Goal: Task Accomplishment & Management: Manage account settings

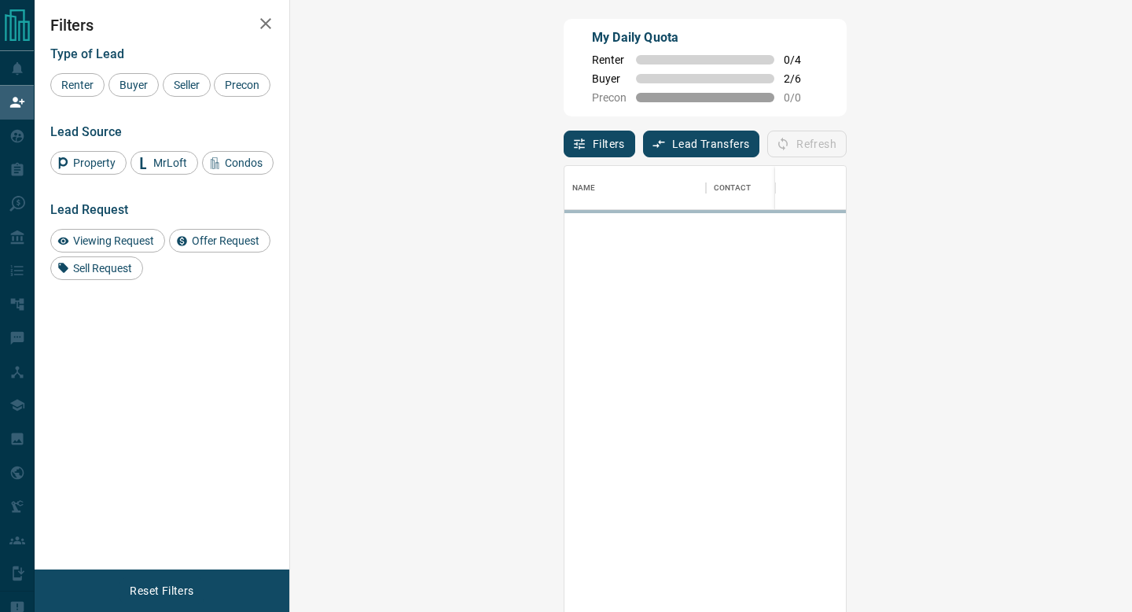
scroll to position [464, 808]
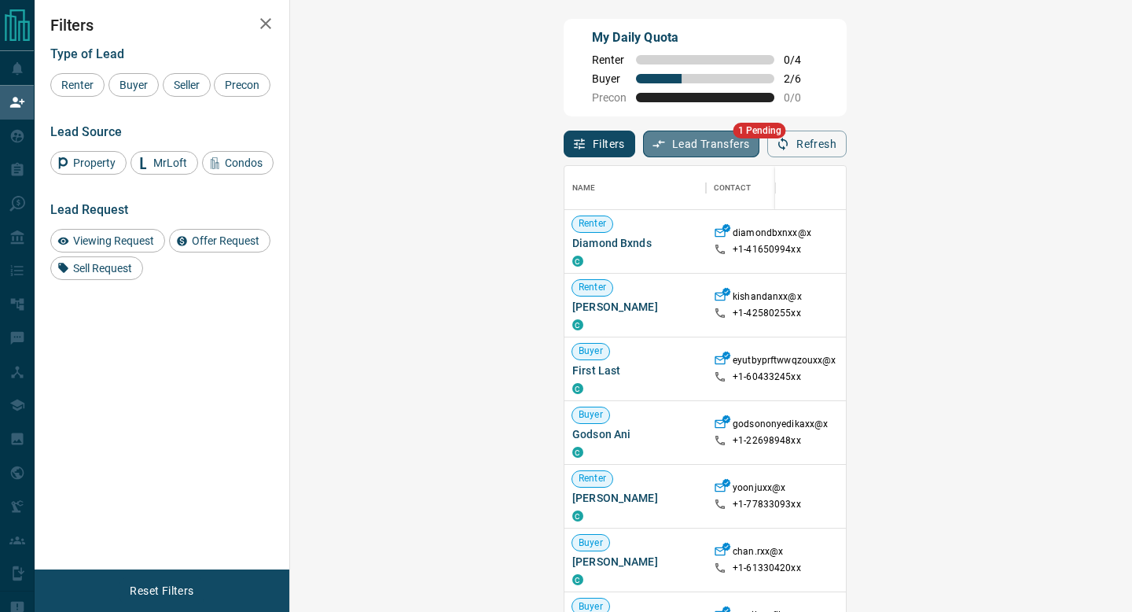
click at [643, 140] on button "Lead Transfers" at bounding box center [701, 144] width 117 height 27
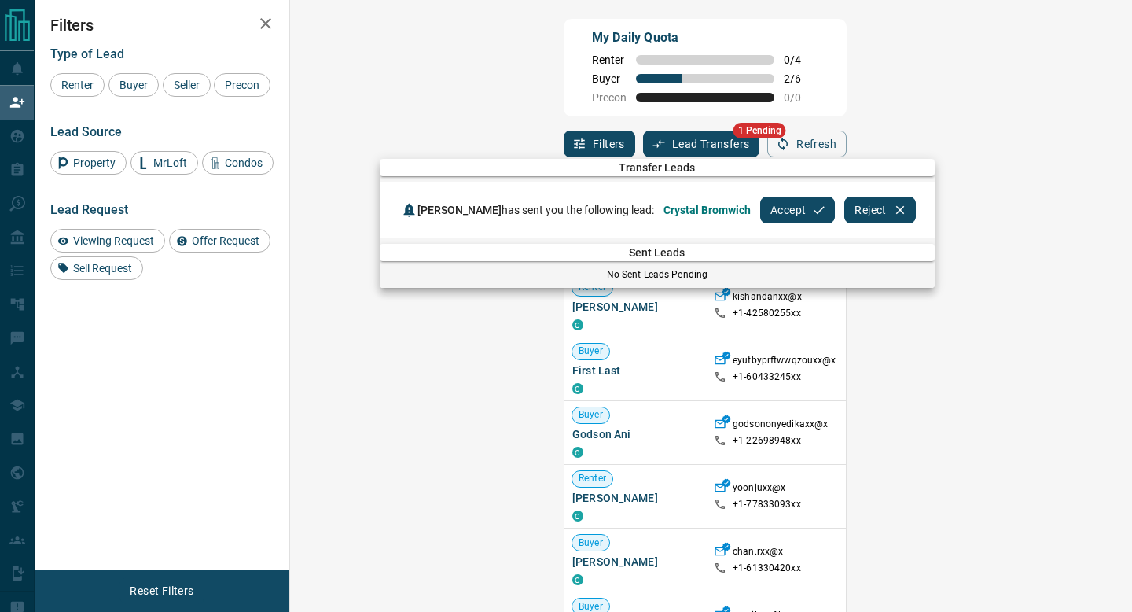
click at [792, 211] on button "Accept" at bounding box center [797, 210] width 75 height 27
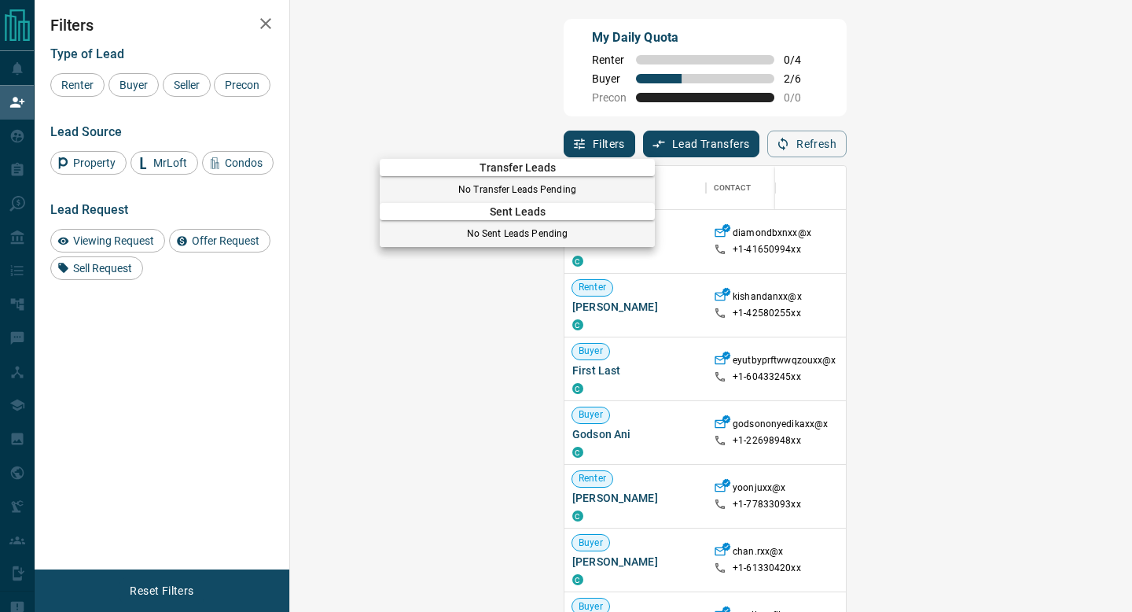
click at [20, 134] on div at bounding box center [566, 306] width 1132 height 612
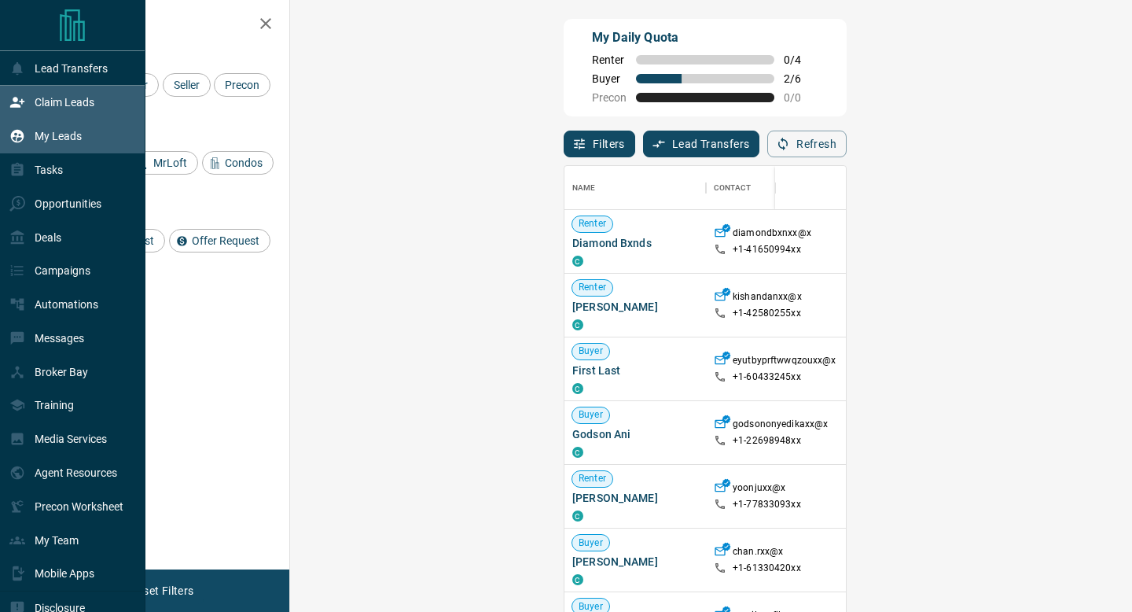
click at [64, 134] on p "My Leads" at bounding box center [58, 136] width 47 height 13
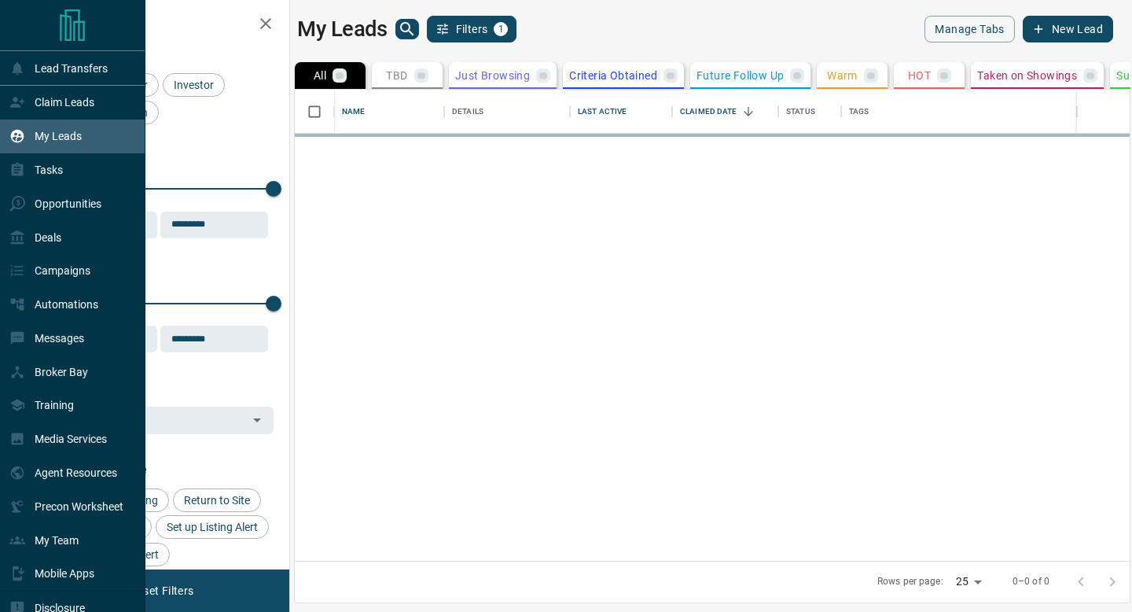
scroll to position [471, 835]
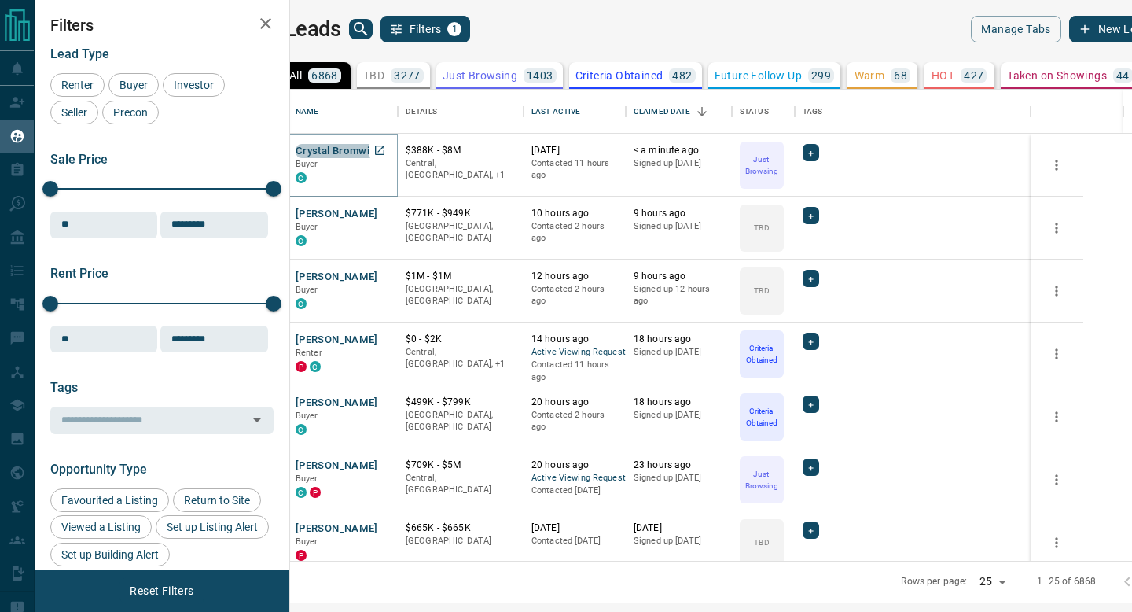
click at [381, 148] on button "Crystal Bromwich" at bounding box center [339, 151] width 86 height 15
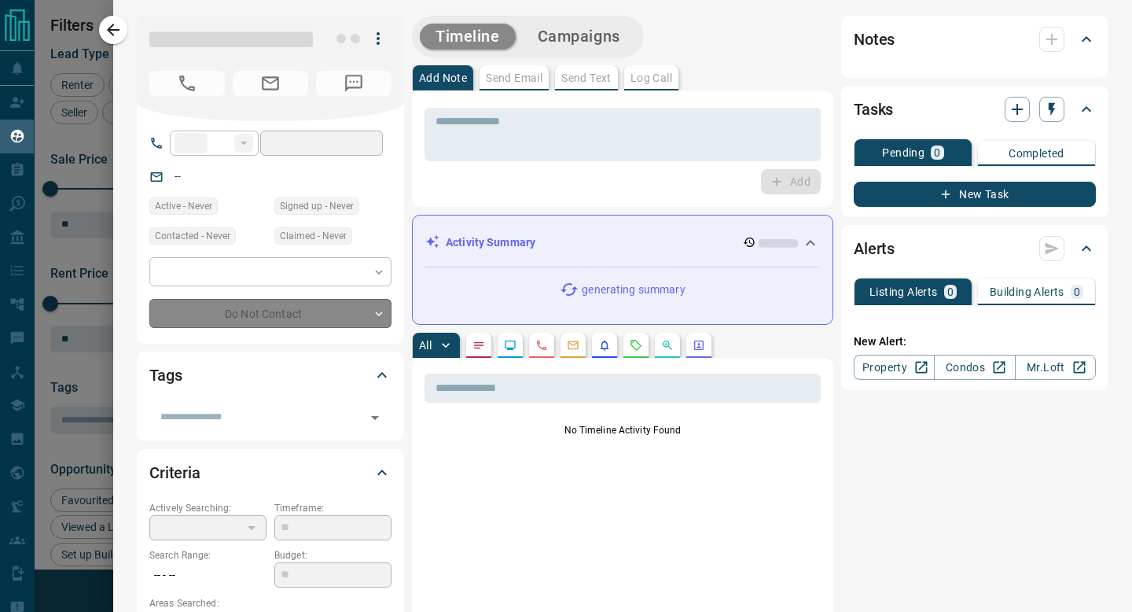
type input "**"
type input "**********"
type input "*"
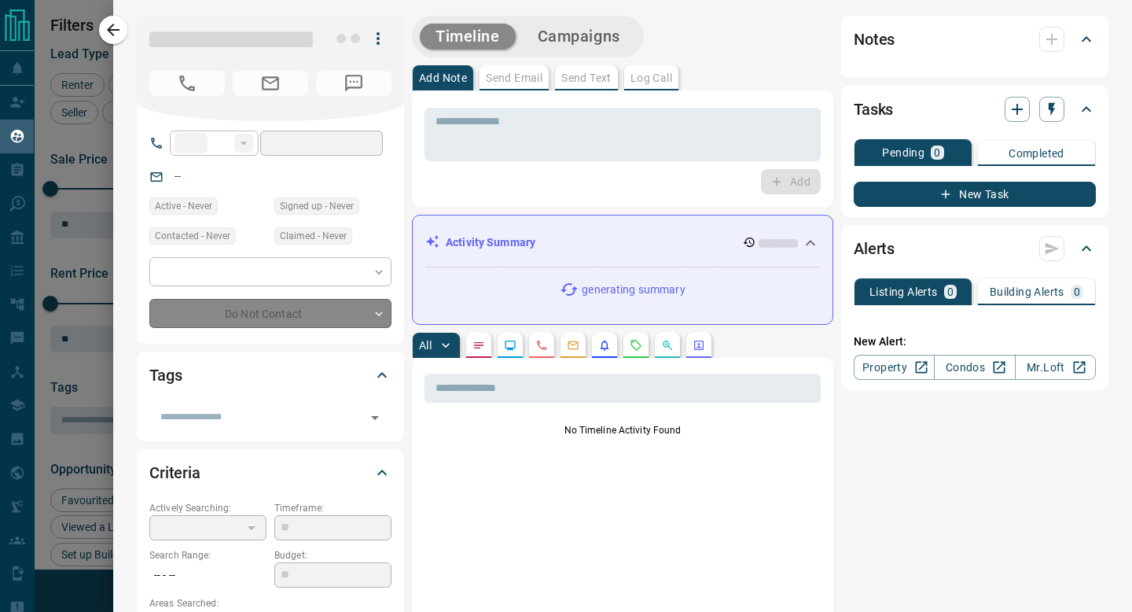
type input "**********"
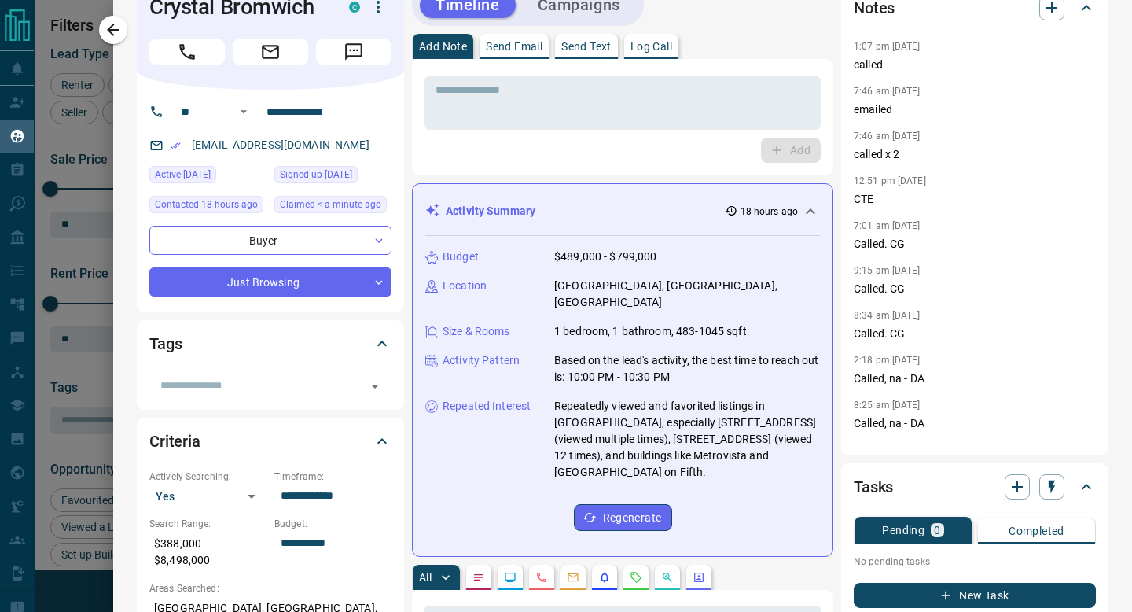
scroll to position [0, 0]
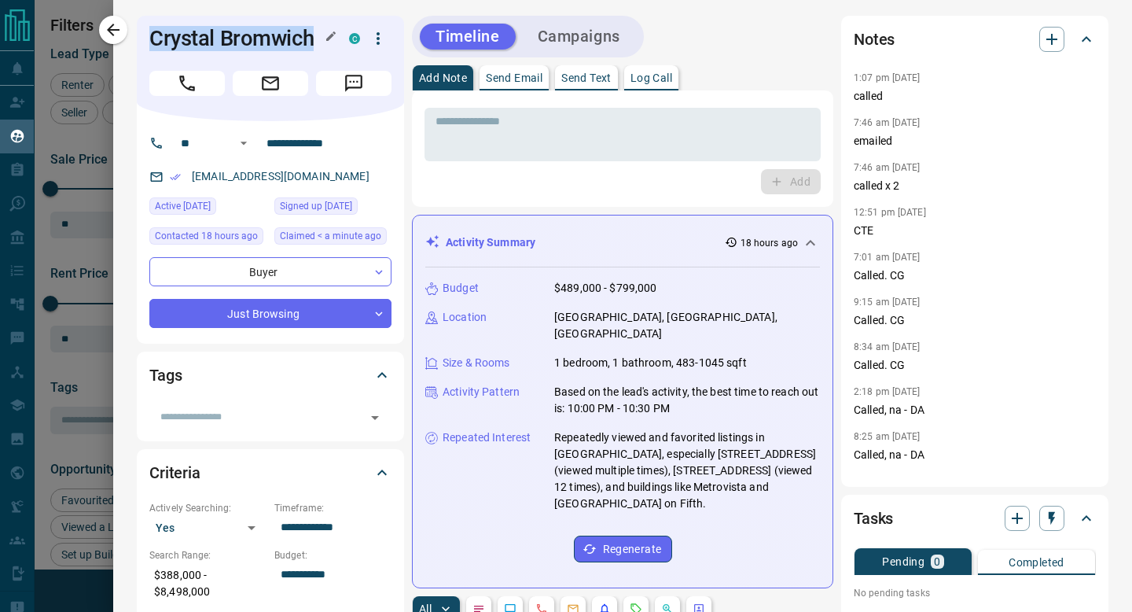
drag, startPoint x: 311, startPoint y: 40, endPoint x: 151, endPoint y: 36, distance: 159.6
click at [151, 36] on h1 "Crystal Bromwich" at bounding box center [237, 38] width 176 height 25
copy h1 "Crystal Bromwich"
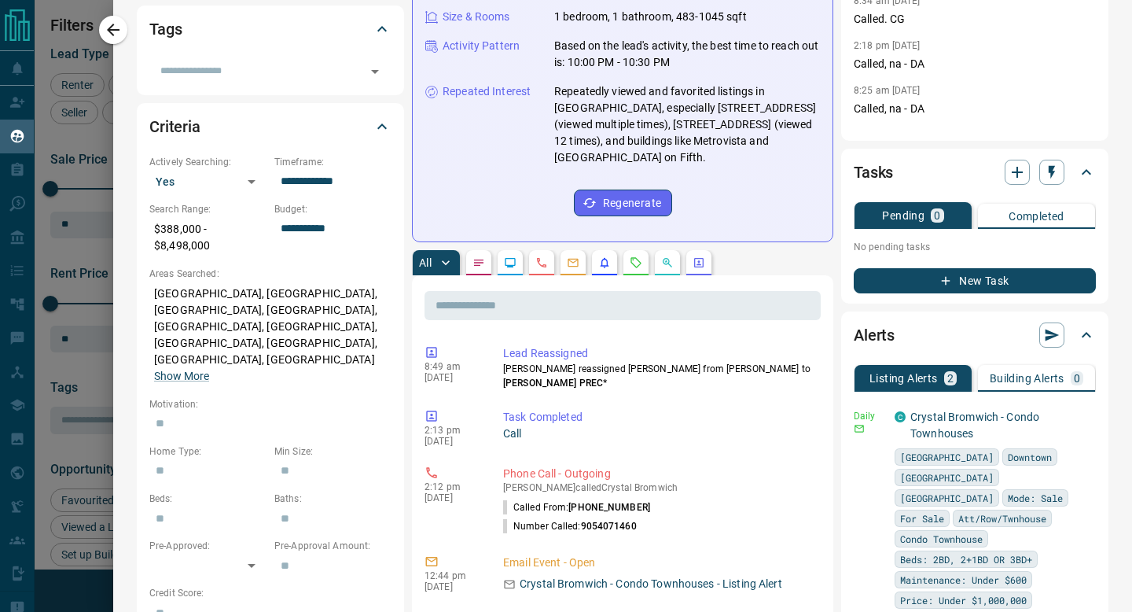
scroll to position [351, 0]
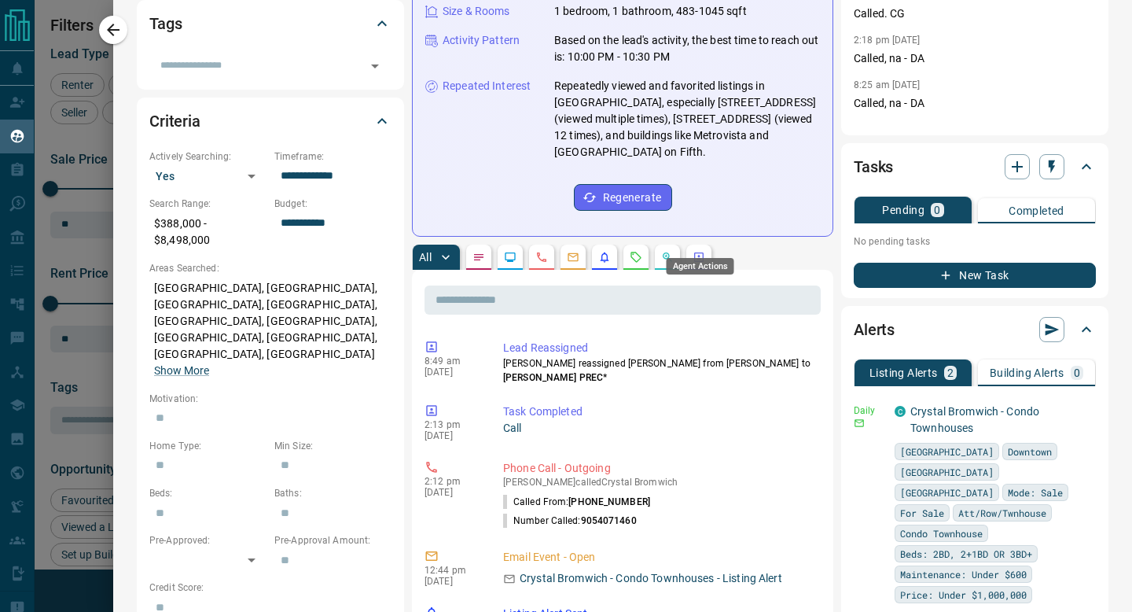
click at [701, 252] on icon "Agent Actions" at bounding box center [698, 256] width 9 height 9
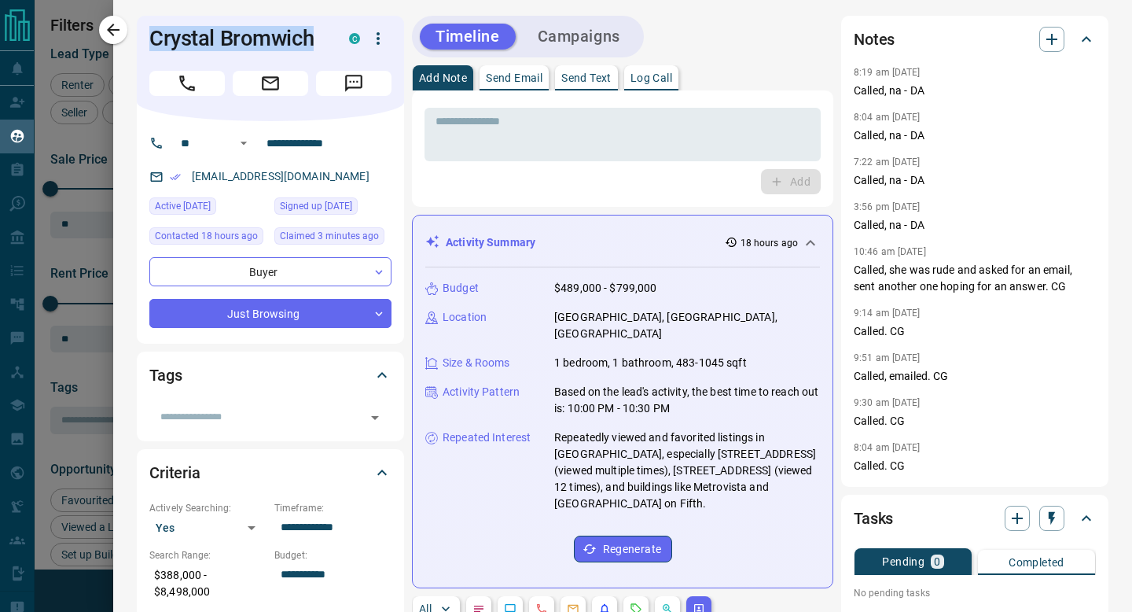
scroll to position [0, 0]
